Goal: Use online tool/utility

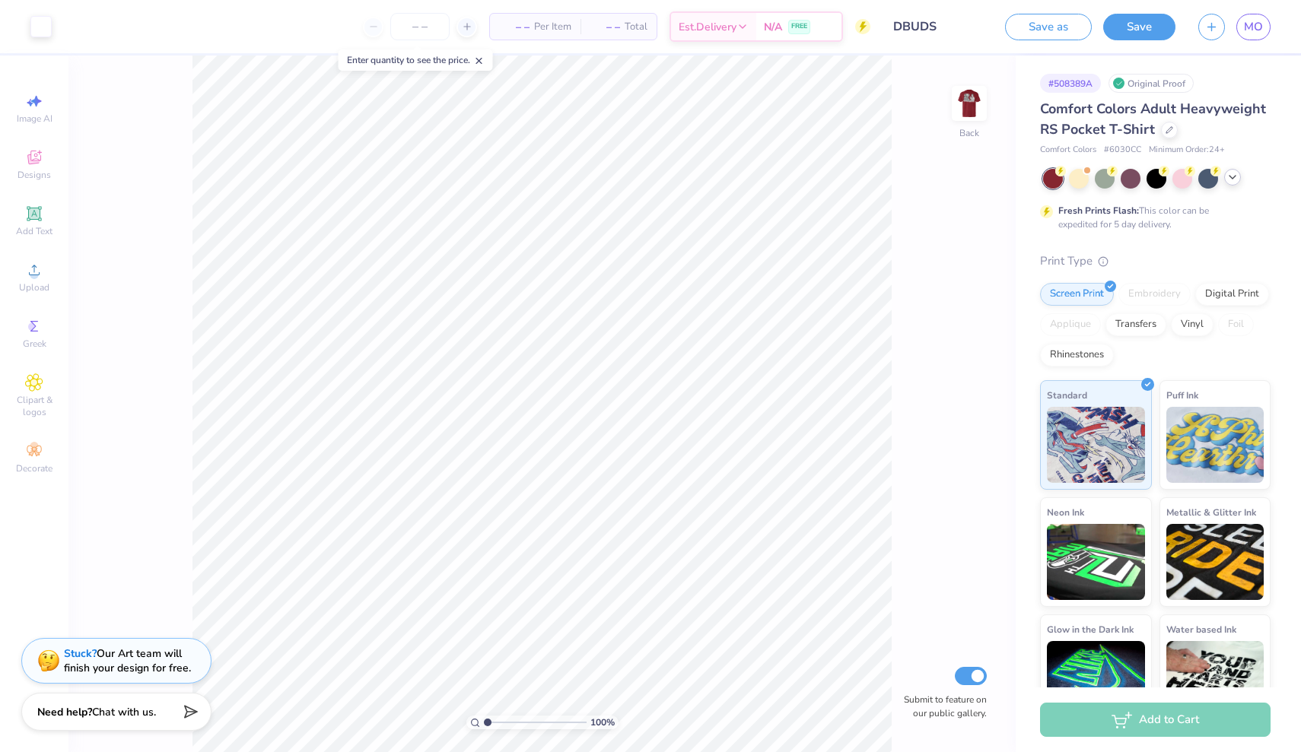
click at [1234, 177] on icon at bounding box center [1232, 177] width 12 height 12
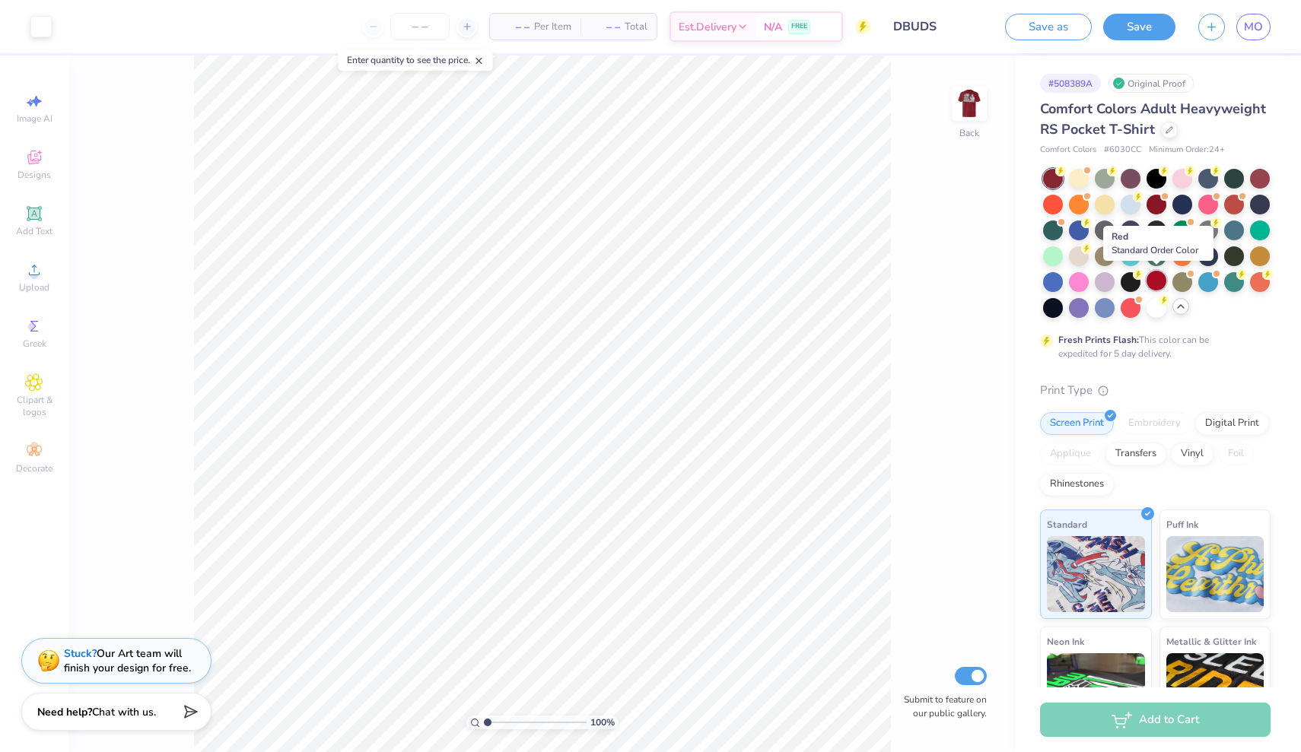
click at [1159, 281] on div at bounding box center [1156, 281] width 20 height 20
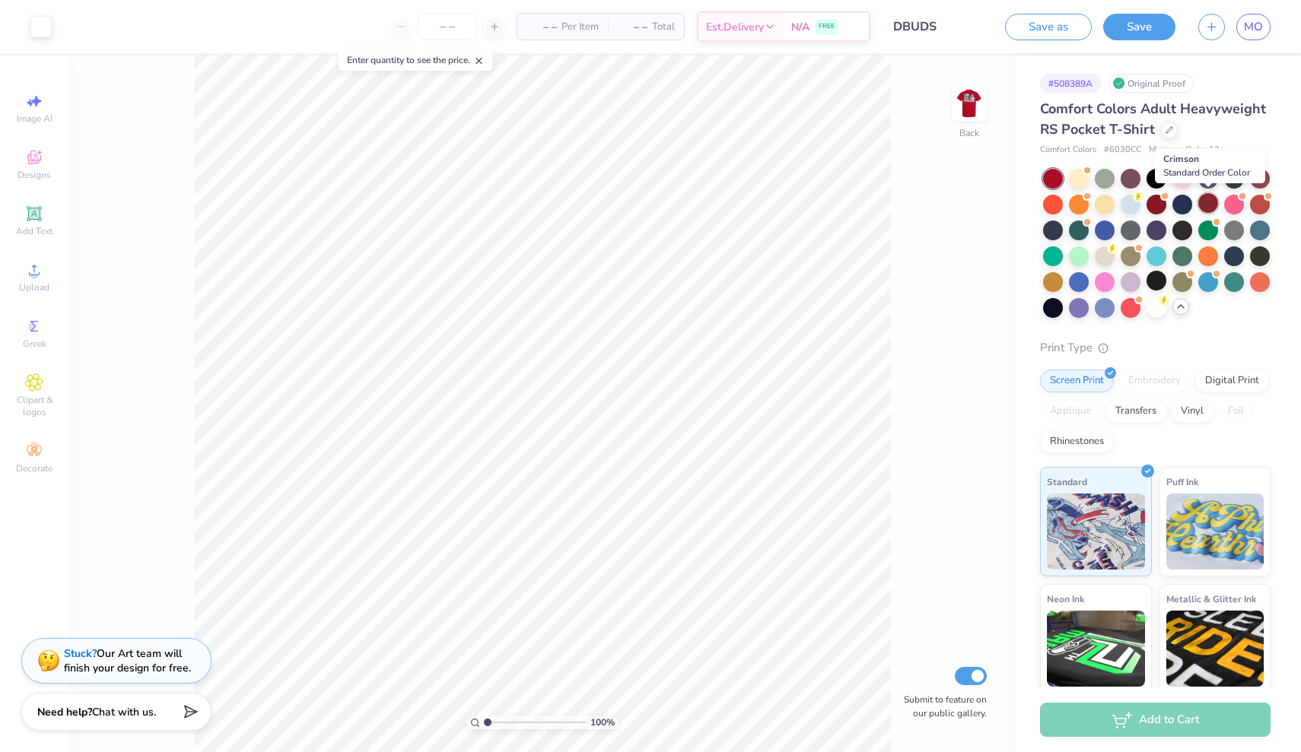
click at [1209, 202] on div at bounding box center [1208, 203] width 20 height 20
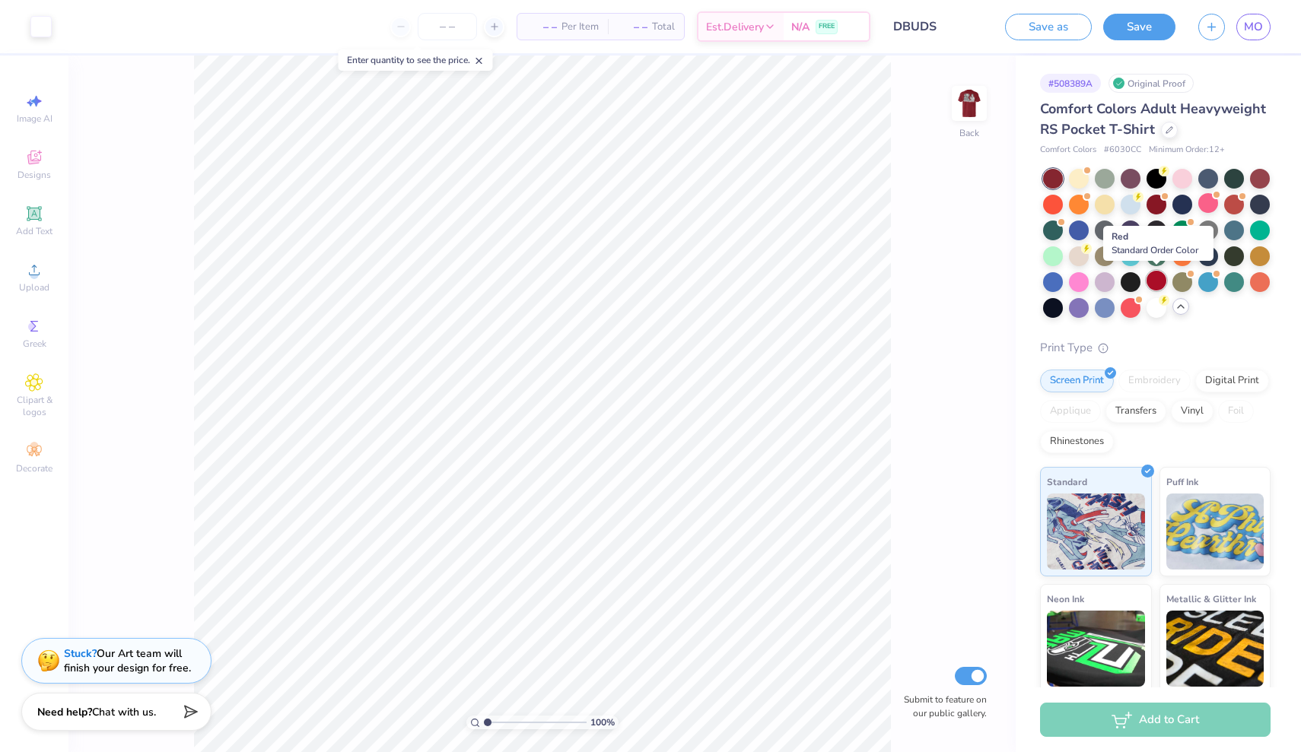
click at [1154, 283] on div at bounding box center [1156, 281] width 20 height 20
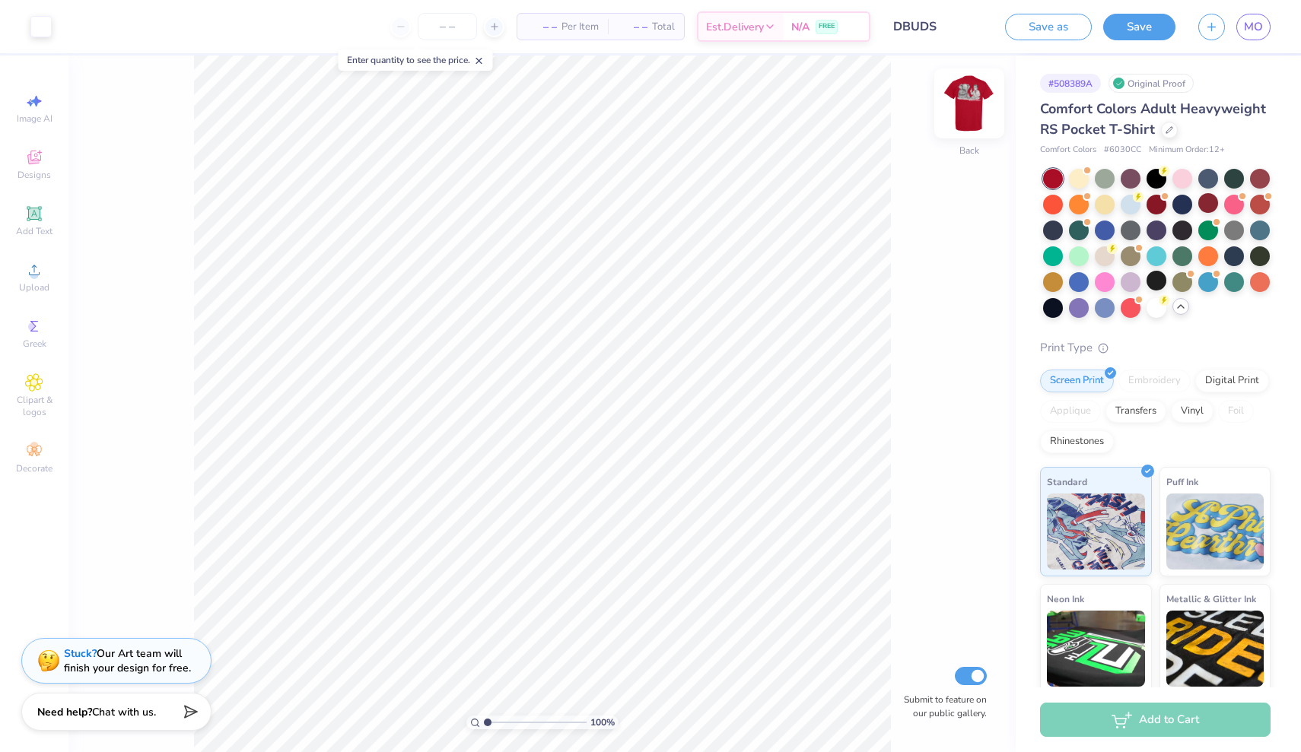
click at [970, 111] on img at bounding box center [969, 103] width 61 height 61
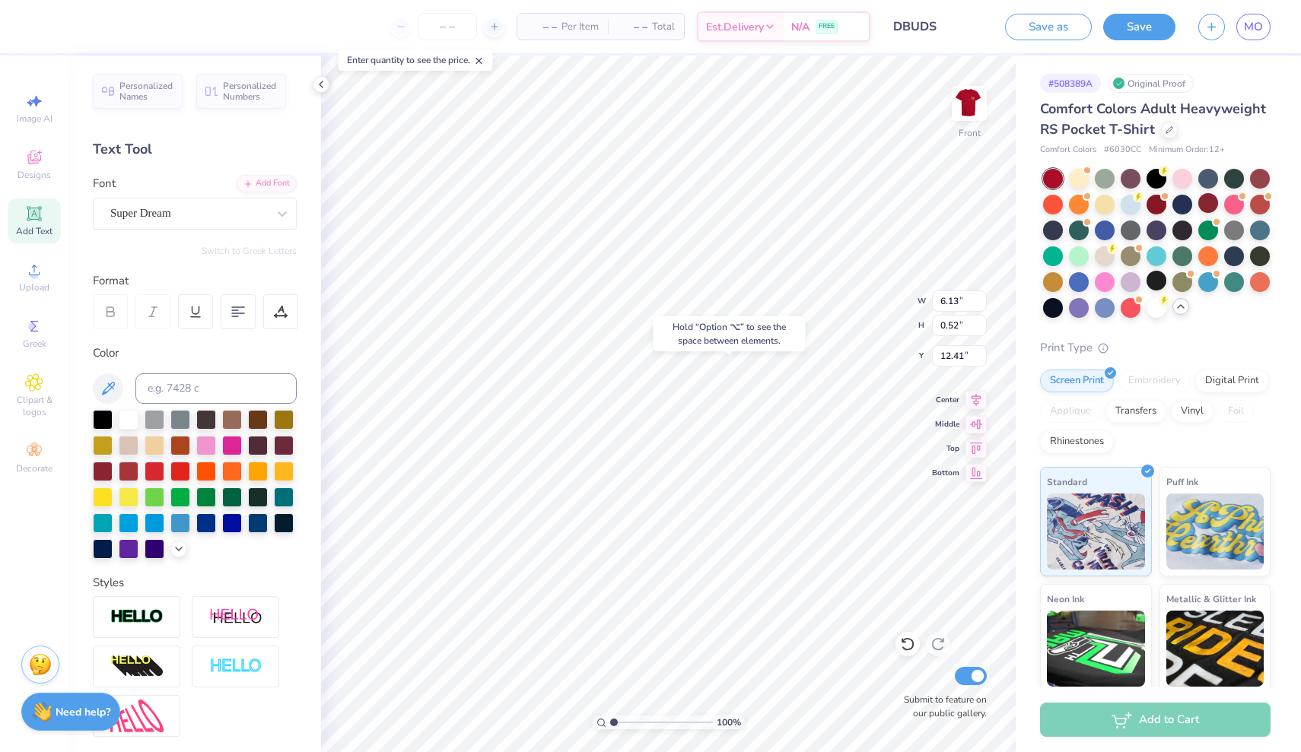
type input "12.63"
type input "12.70"
click at [974, 113] on img at bounding box center [969, 103] width 61 height 61
click at [964, 101] on img at bounding box center [969, 103] width 61 height 61
click at [975, 88] on img at bounding box center [969, 103] width 61 height 61
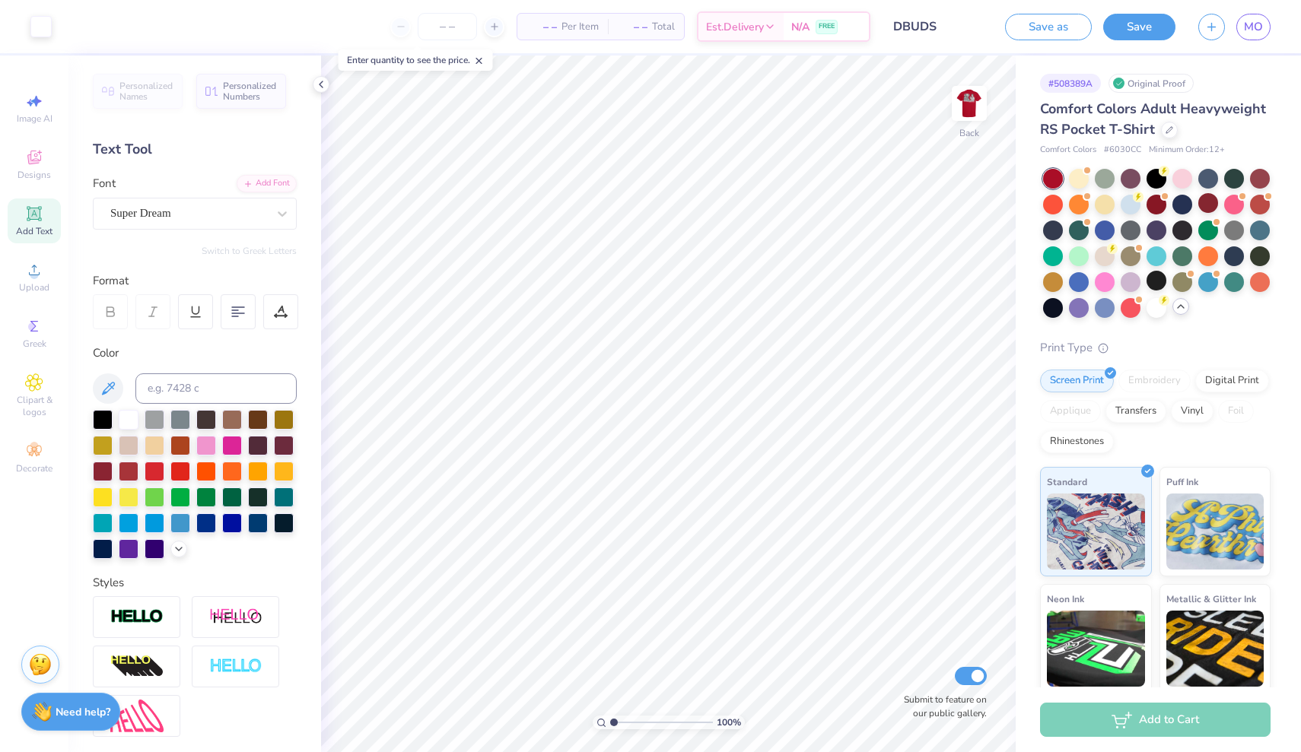
click at [1146, 27] on button "Save" at bounding box center [1139, 27] width 72 height 27
click at [481, 66] on icon at bounding box center [479, 61] width 11 height 11
click at [412, 25] on input "number" at bounding box center [415, 26] width 59 height 27
type input "2"
type input "3"
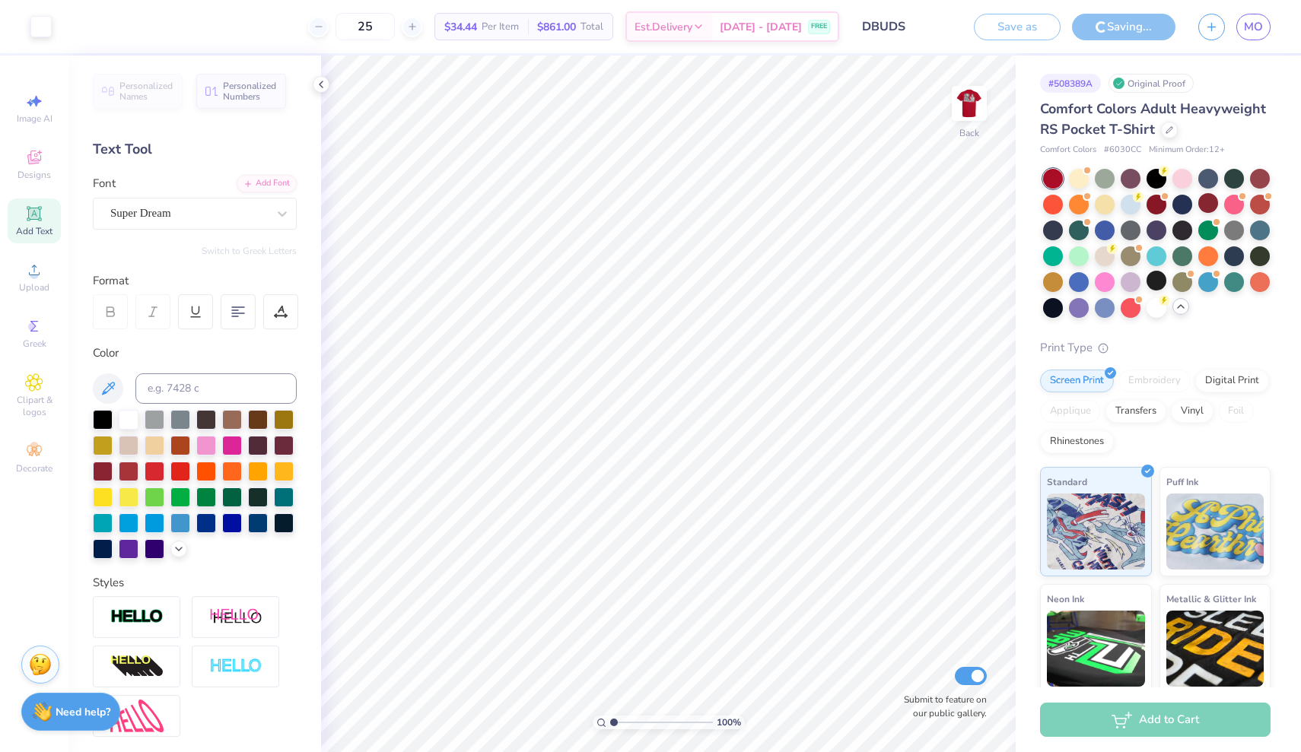
type input "2"
type input "3"
type input "1"
click at [478, 61] on icon at bounding box center [477, 61] width 11 height 11
